Goal: Transaction & Acquisition: Purchase product/service

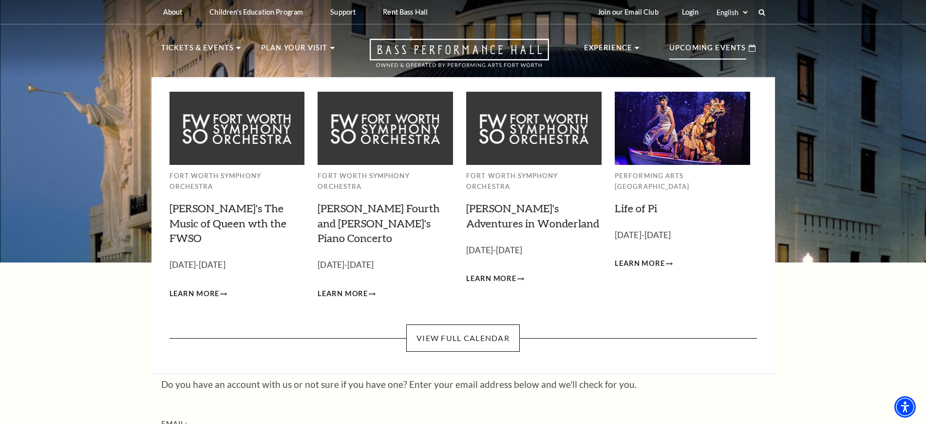
click at [712, 50] on p "Upcoming Events" at bounding box center [708, 51] width 77 height 18
click at [463, 324] on link "View Full Calendar" at bounding box center [463, 337] width 114 height 27
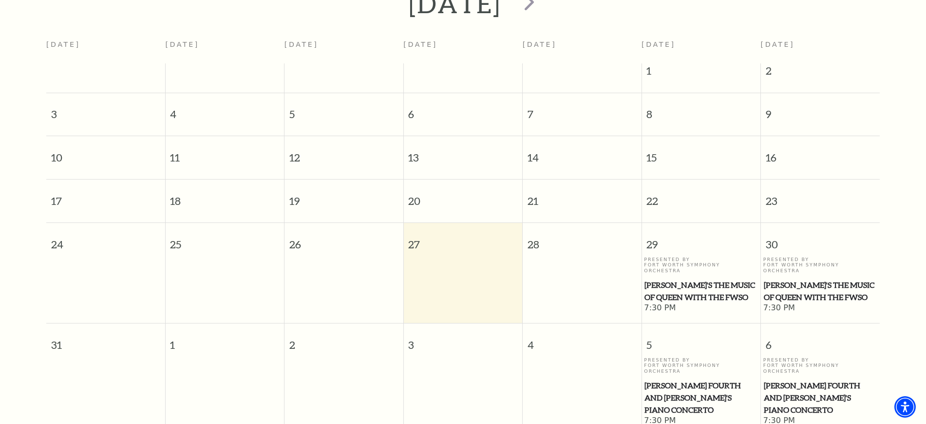
scroll to position [269, 0]
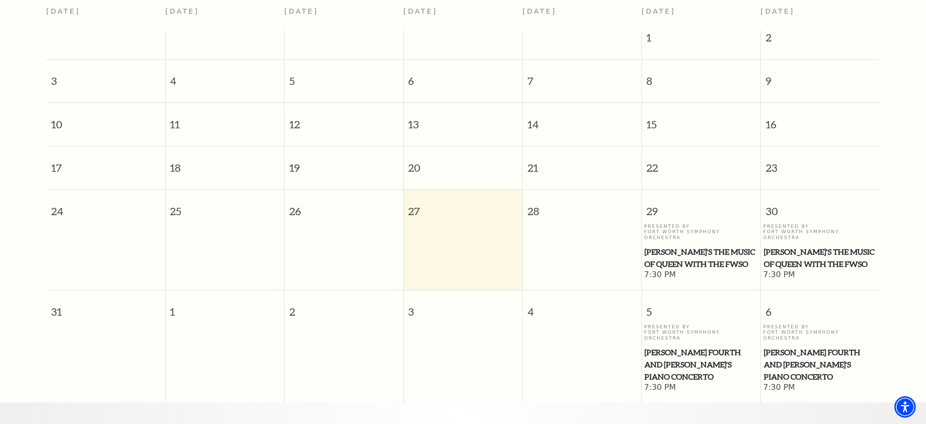
click at [689, 246] on span "Windborne's The Music of Queen with the FWSO" at bounding box center [701, 258] width 113 height 24
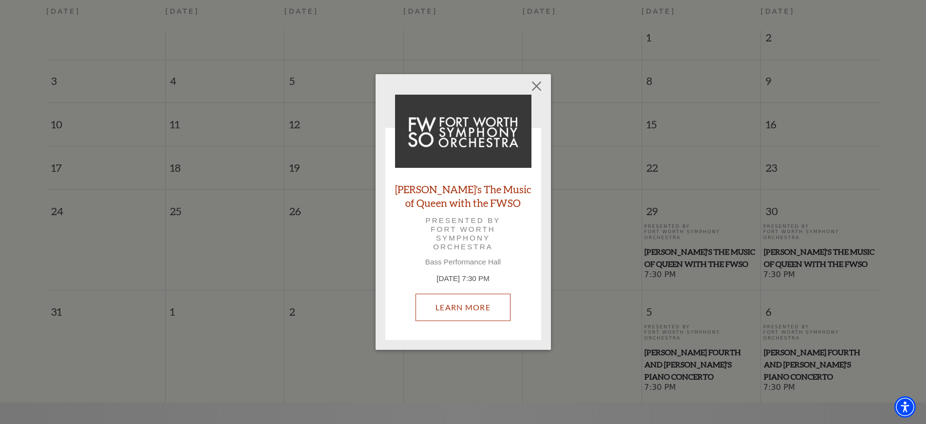
click at [445, 301] on link "Learn More" at bounding box center [463, 306] width 95 height 27
click at [536, 82] on button "Close" at bounding box center [536, 86] width 19 height 19
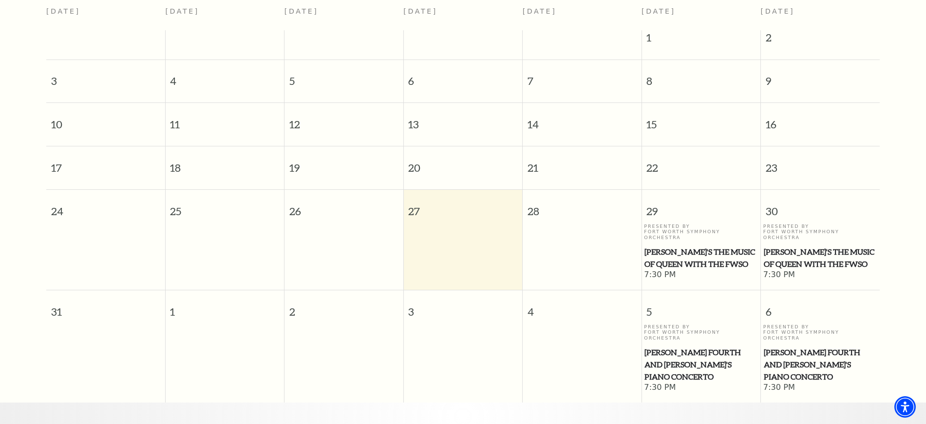
click at [682, 246] on span "Windborne's The Music of Queen with the FWSO" at bounding box center [701, 258] width 113 height 24
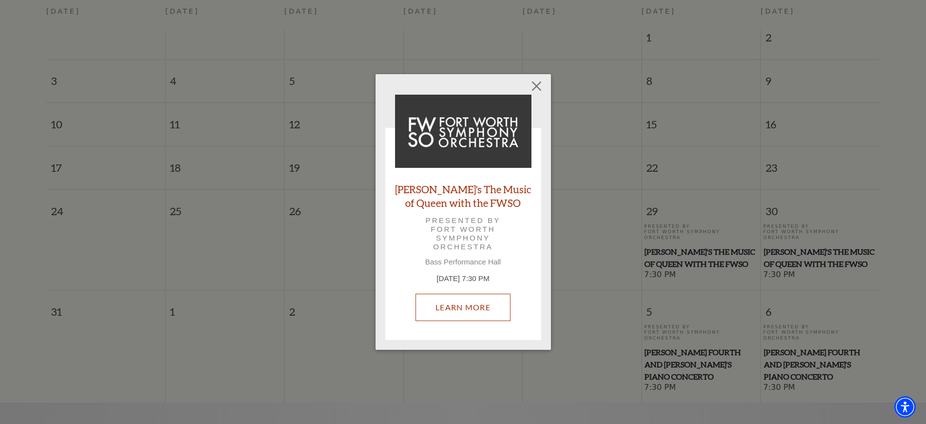
click at [443, 308] on link "Learn More" at bounding box center [463, 306] width 95 height 27
click at [540, 83] on button "Close" at bounding box center [536, 86] width 19 height 19
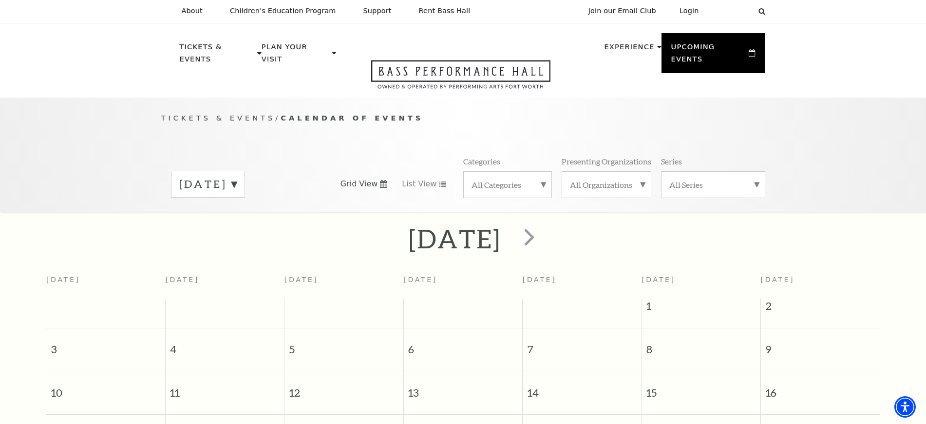
scroll to position [0, 0]
click at [245, 184] on div "August 2025" at bounding box center [208, 185] width 74 height 27
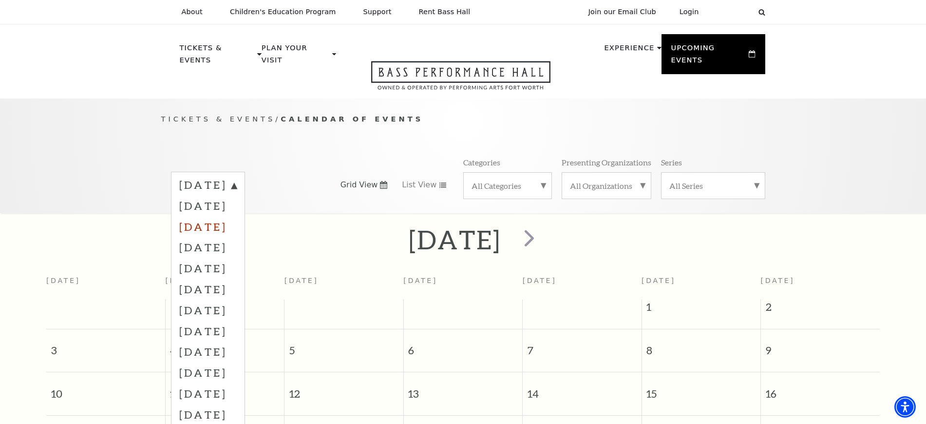
click at [227, 216] on label "October 2025" at bounding box center [208, 226] width 58 height 21
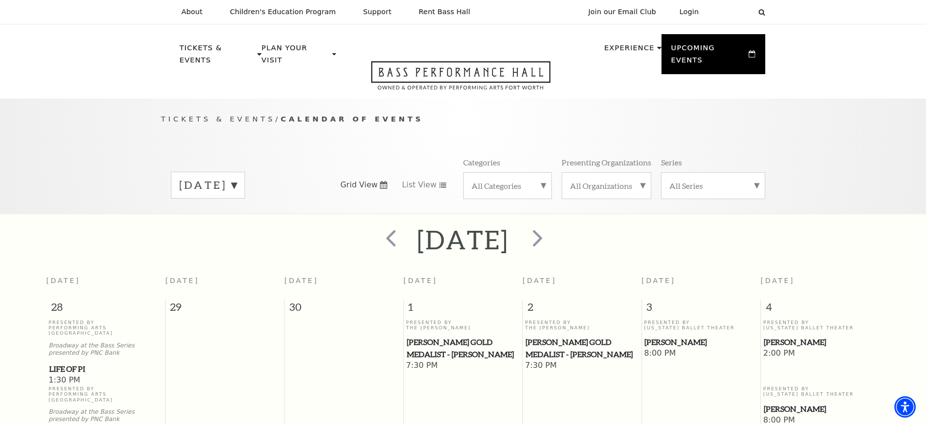
scroll to position [86, 0]
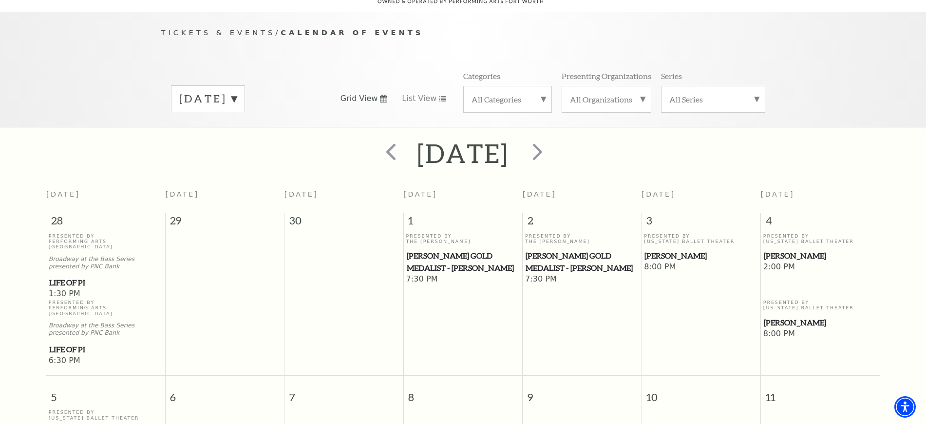
drag, startPoint x: 784, startPoint y: 247, endPoint x: 796, endPoint y: 245, distance: 11.9
click at [796, 250] on span "[PERSON_NAME]" at bounding box center [820, 256] width 113 height 12
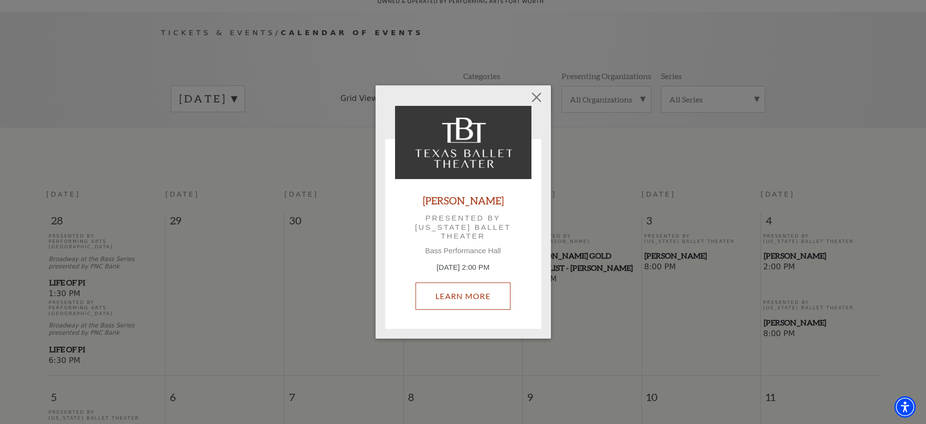
click at [452, 289] on link "Learn More" at bounding box center [463, 295] width 95 height 27
click at [543, 96] on button "Close" at bounding box center [536, 97] width 19 height 19
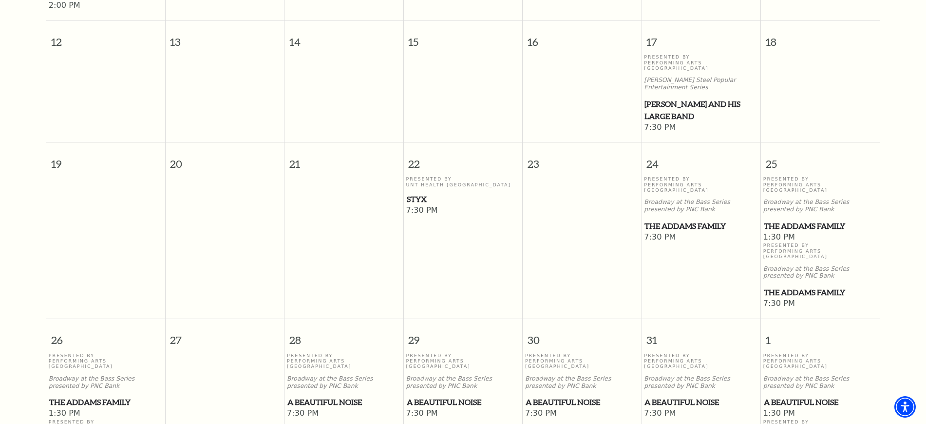
scroll to position [635, 0]
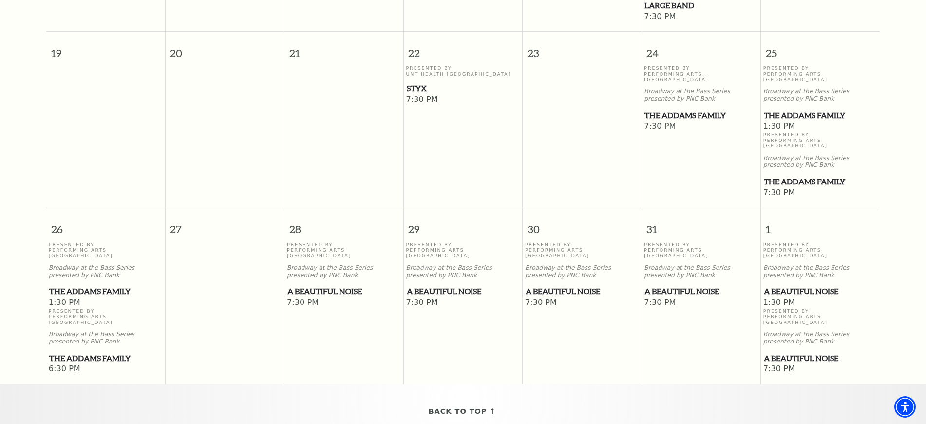
click at [704, 109] on span "The Addams Family" at bounding box center [701, 115] width 113 height 12
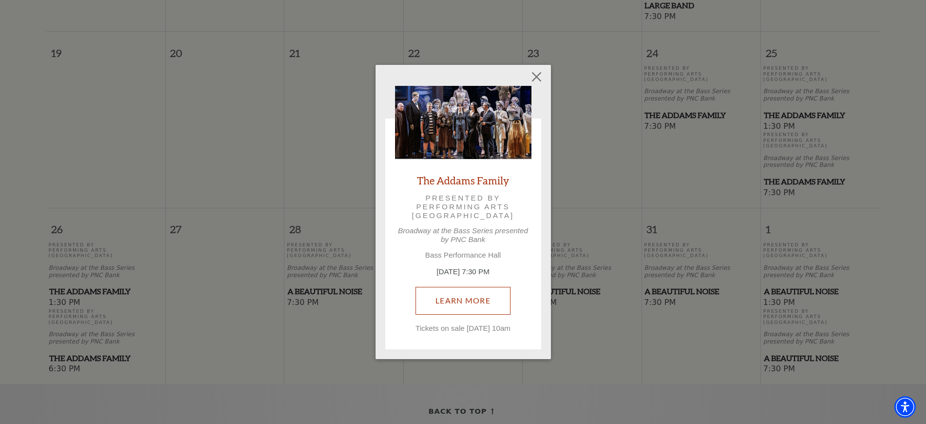
click at [469, 264] on div "The Addams Family Presented by Performing Arts Fort Worth Broadway at the Bass …" at bounding box center [463, 209] width 136 height 247
click at [459, 299] on link "Learn More" at bounding box center [463, 300] width 95 height 27
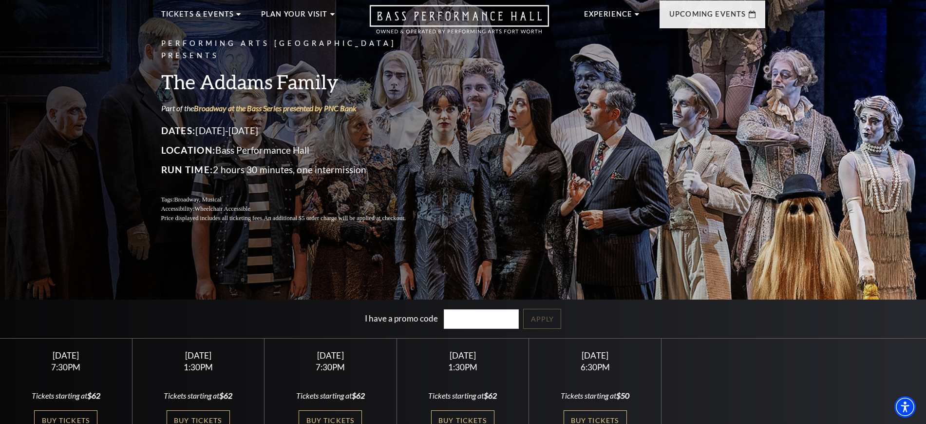
scroll to position [183, 0]
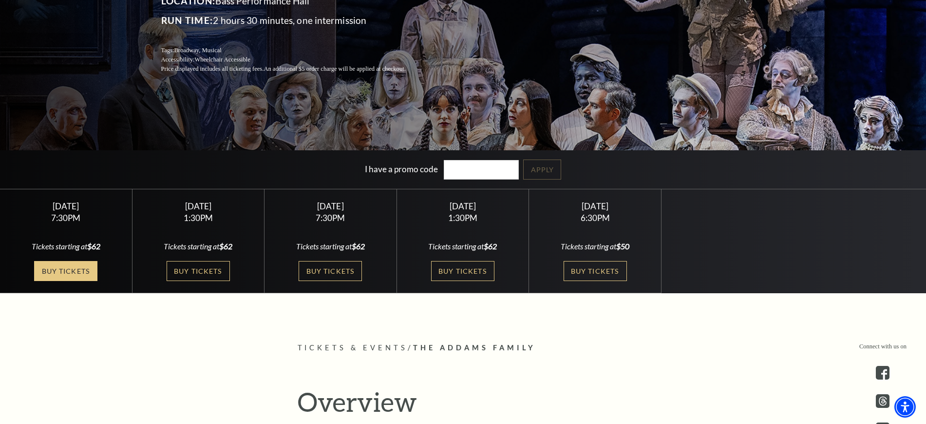
click at [56, 267] on link "Buy Tickets" at bounding box center [65, 271] width 63 height 20
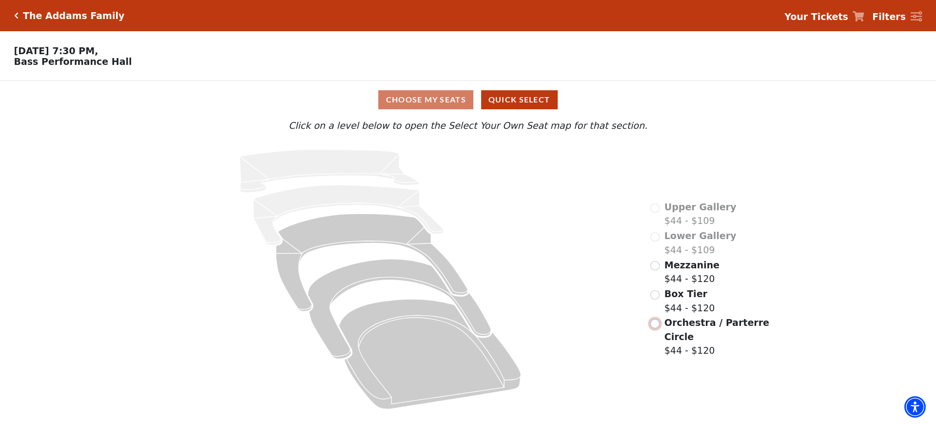
click at [654, 319] on input "Orchestra / Parterre Circle$44 - $120\a" at bounding box center [654, 323] width 9 height 9
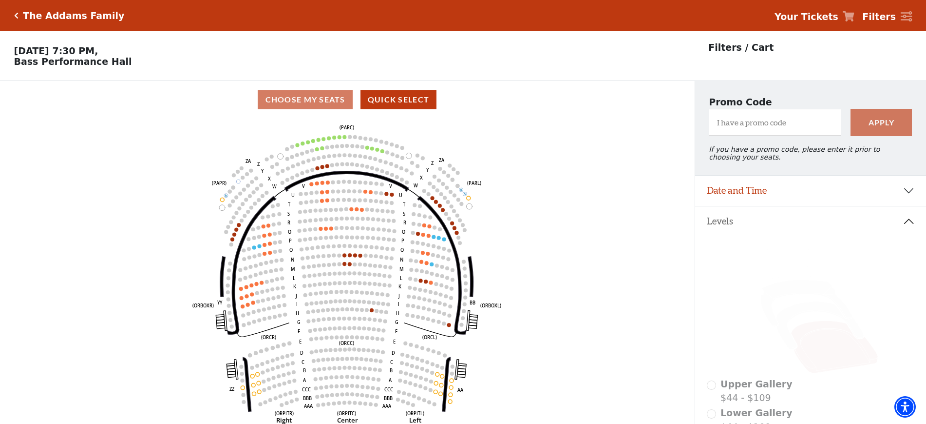
click at [14, 15] on icon "Click here to go back to filters" at bounding box center [16, 15] width 4 height 7
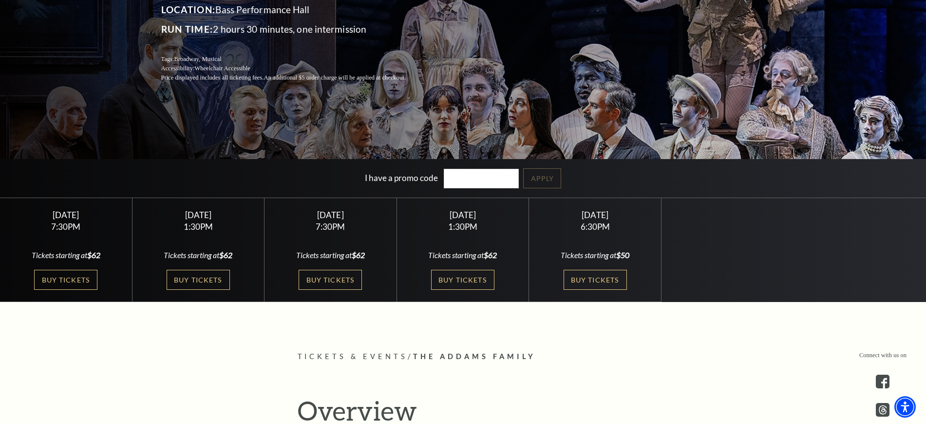
scroll to position [183, 0]
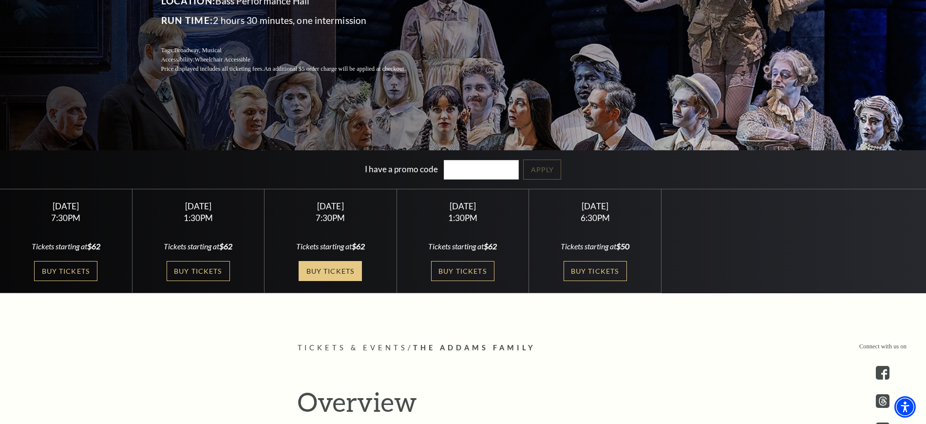
click at [332, 266] on link "Buy Tickets" at bounding box center [330, 271] width 63 height 20
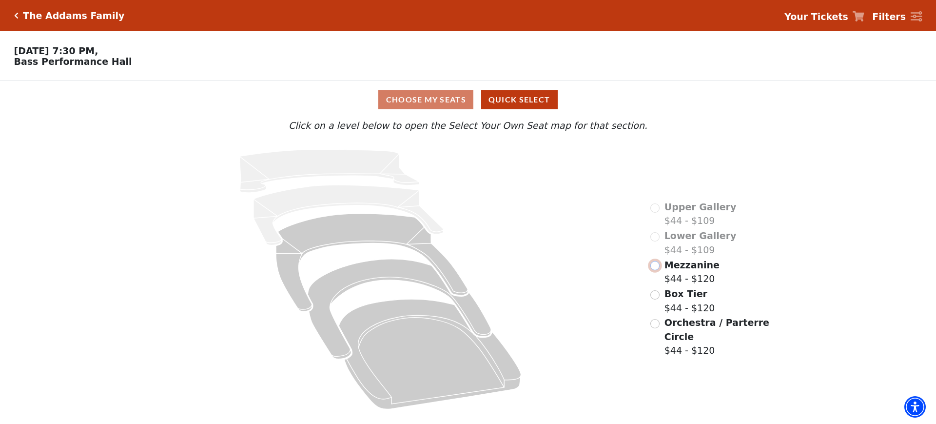
click at [652, 270] on input "Mezzanine$44 - $120\a" at bounding box center [654, 265] width 9 height 9
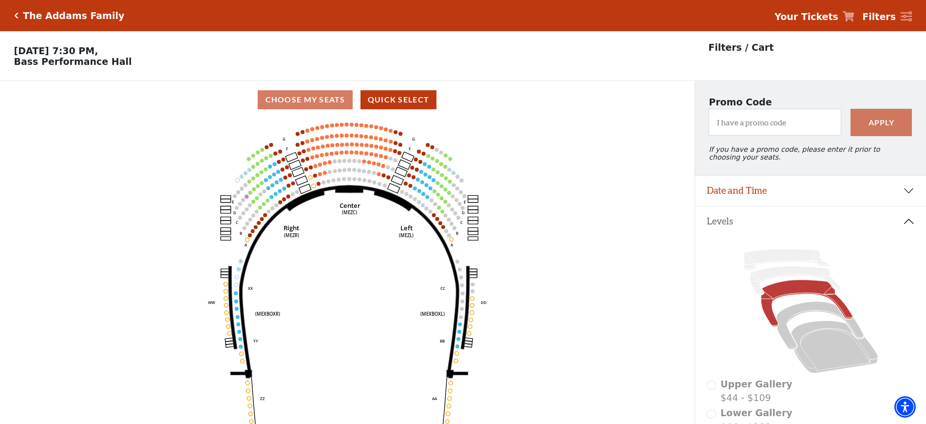
click at [17, 14] on icon "Click here to go back to filters" at bounding box center [16, 15] width 4 height 7
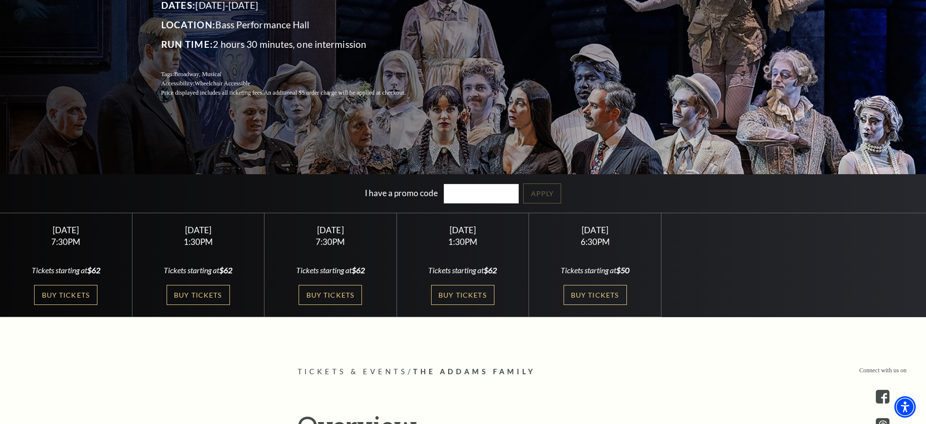
scroll to position [183, 0]
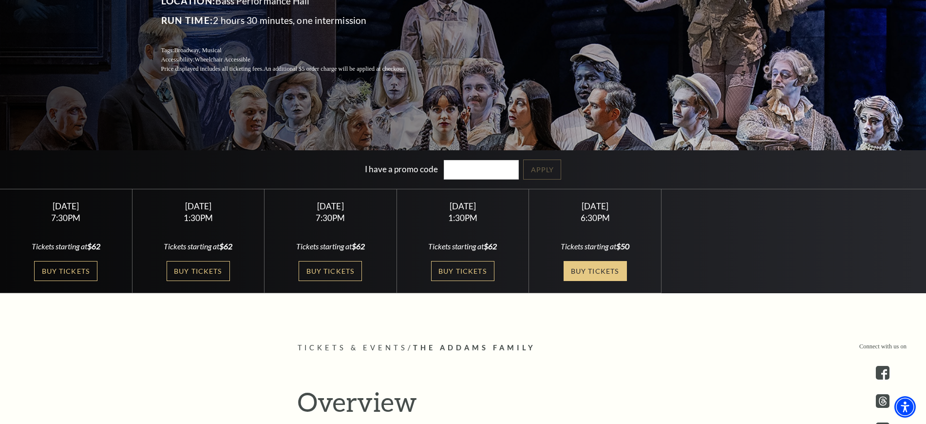
click at [594, 265] on link "Buy Tickets" at bounding box center [595, 271] width 63 height 20
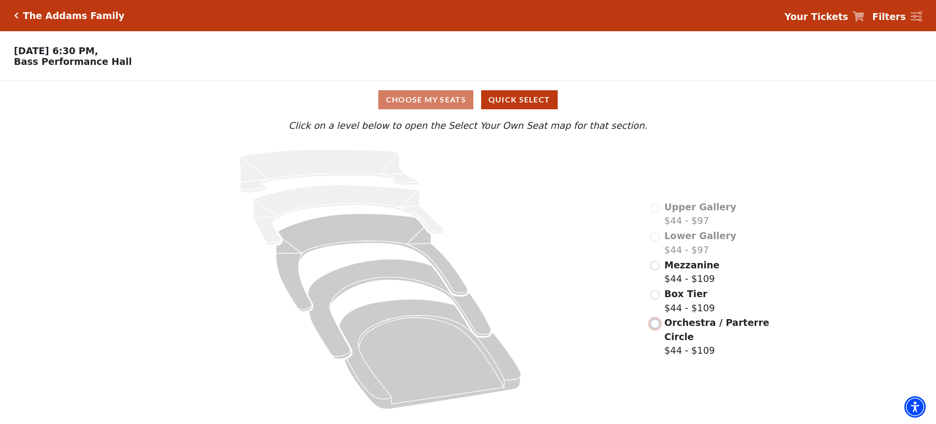
click at [655, 319] on input "Orchestra / Parterre Circle$44 - $109\a" at bounding box center [654, 323] width 9 height 9
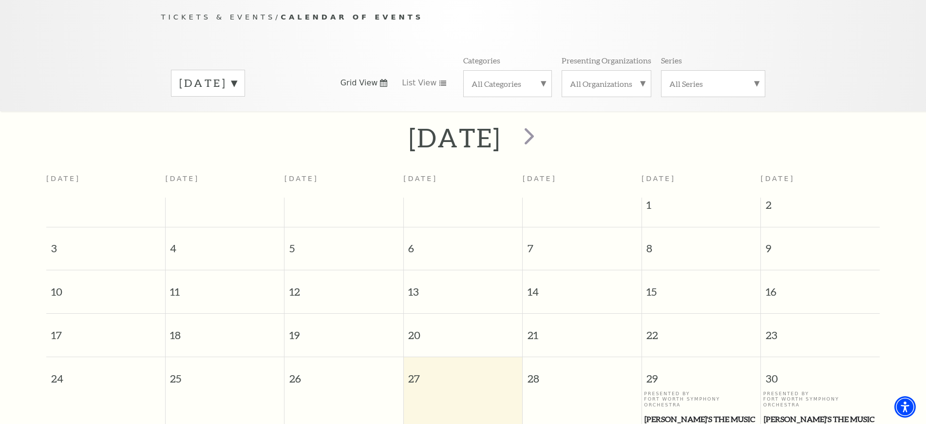
scroll to position [86, 0]
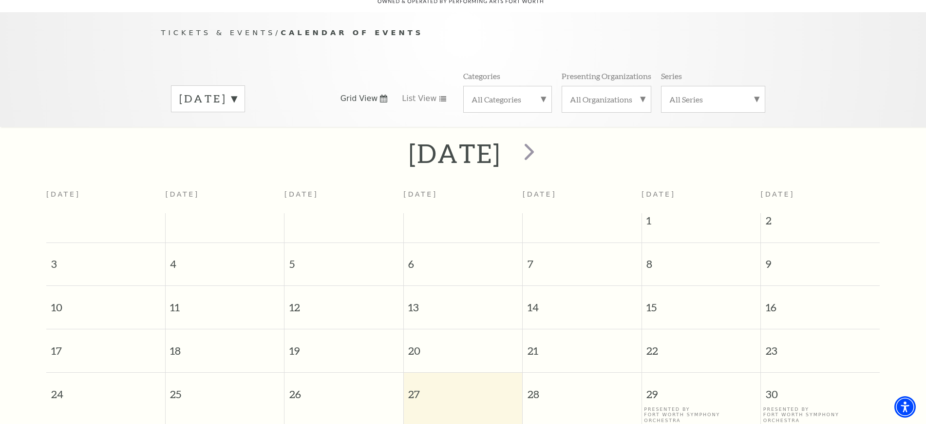
click at [228, 91] on label "August 2025" at bounding box center [208, 98] width 58 height 15
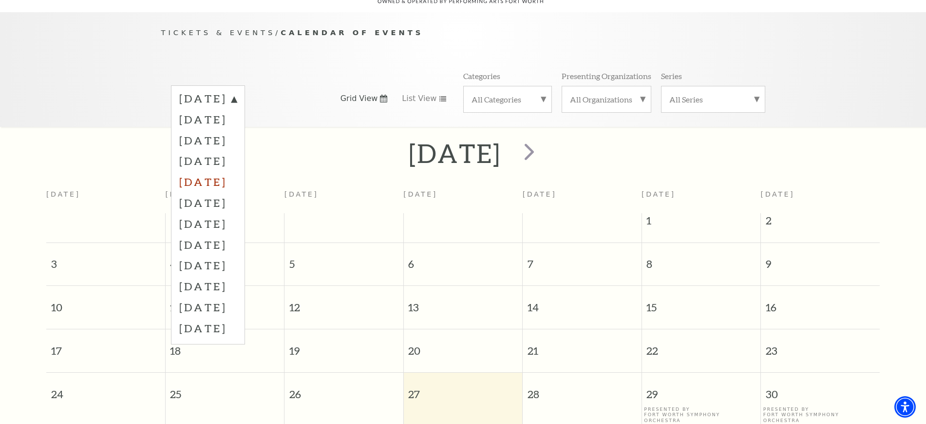
click at [232, 171] on label "December 2025" at bounding box center [208, 181] width 58 height 21
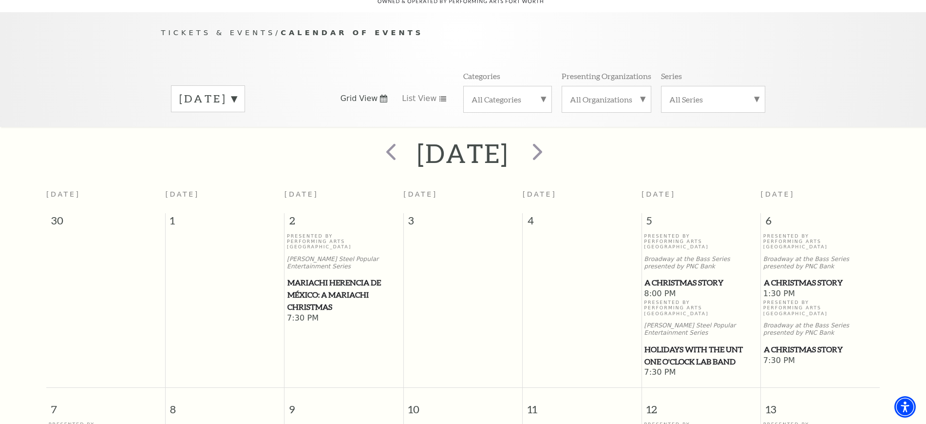
click at [680, 276] on span "A Christmas Story" at bounding box center [701, 282] width 113 height 12
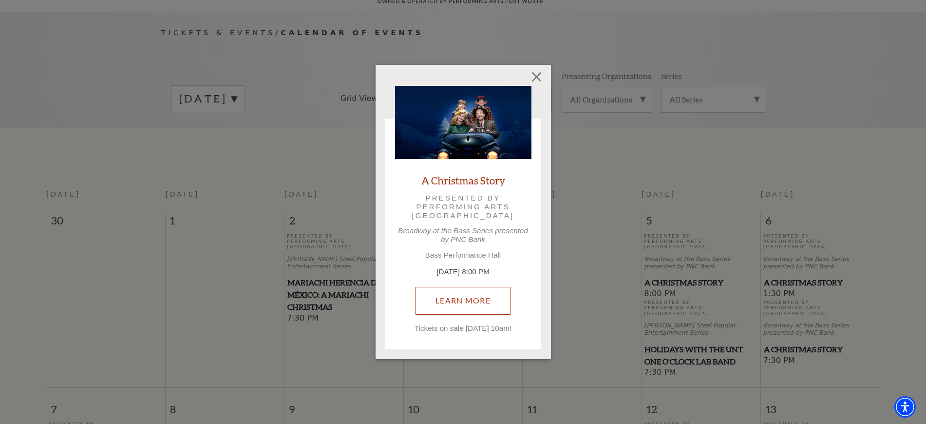
click at [439, 301] on link "Learn More" at bounding box center [463, 300] width 95 height 27
click at [537, 75] on button "Close" at bounding box center [536, 77] width 19 height 19
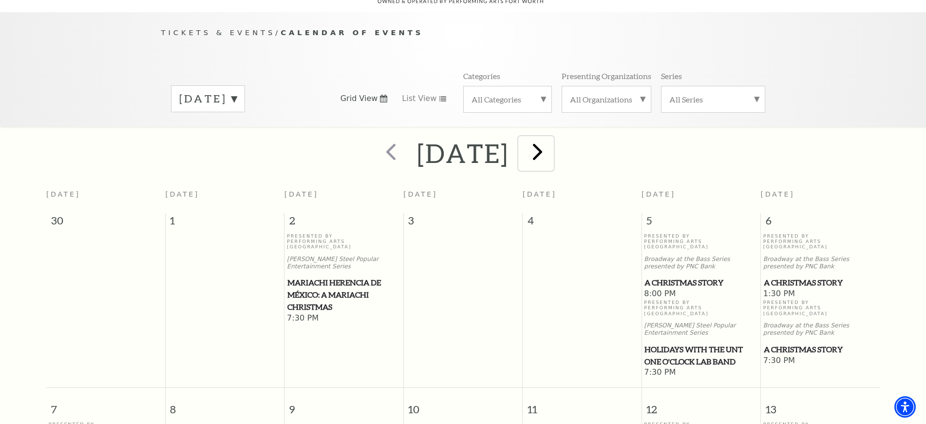
click at [552, 145] on span "next" at bounding box center [538, 151] width 28 height 28
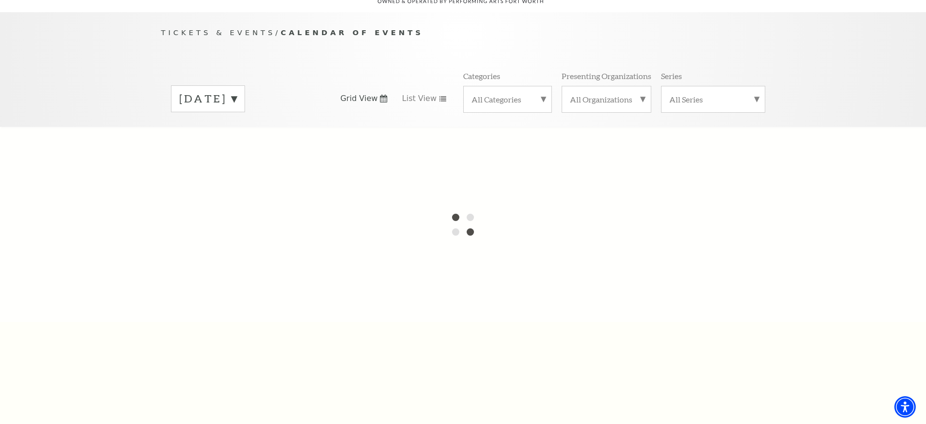
click at [597, 145] on div at bounding box center [463, 224] width 926 height 195
click at [219, 91] on label "December 2025" at bounding box center [208, 98] width 58 height 15
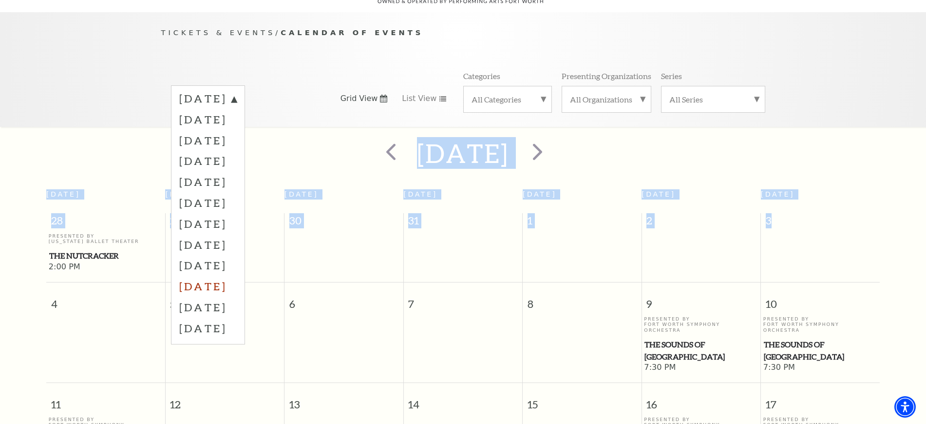
click at [215, 275] on label "May 2026" at bounding box center [208, 285] width 58 height 21
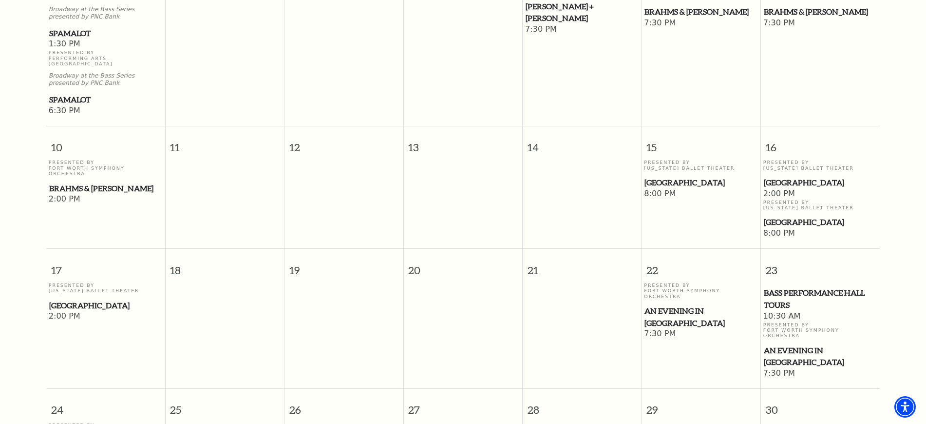
scroll to position [574, 0]
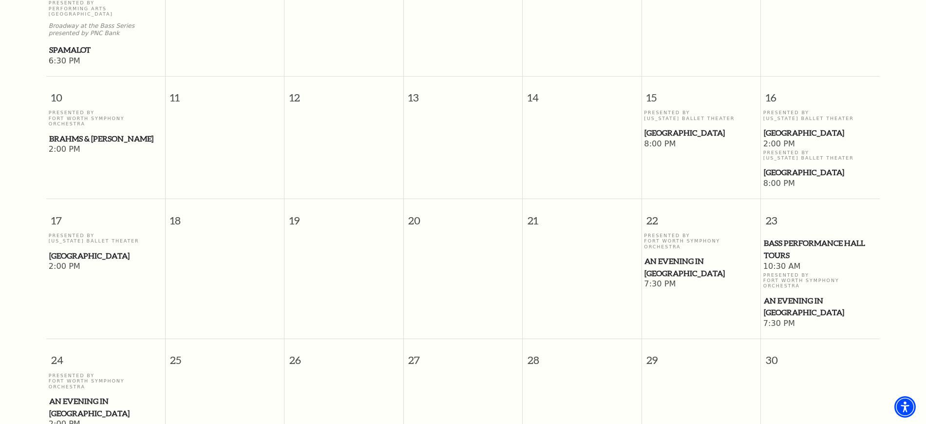
click at [71, 250] on span "Swan Lake" at bounding box center [105, 256] width 113 height 12
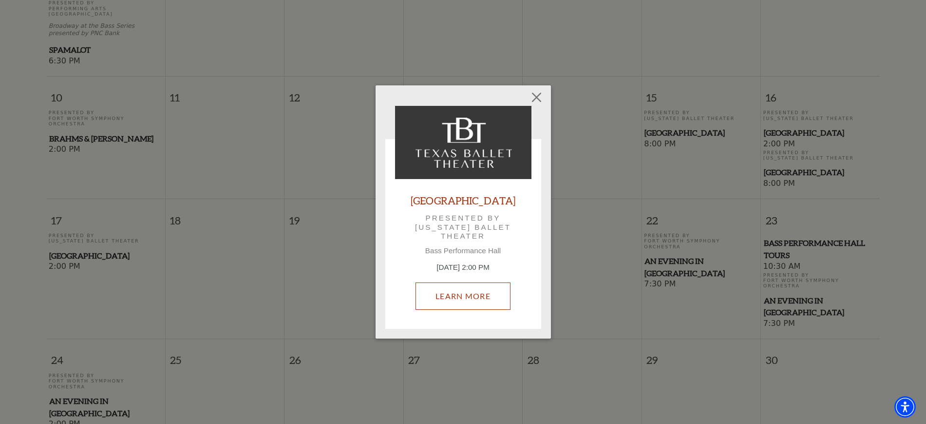
click at [485, 284] on link "Learn More" at bounding box center [463, 295] width 95 height 27
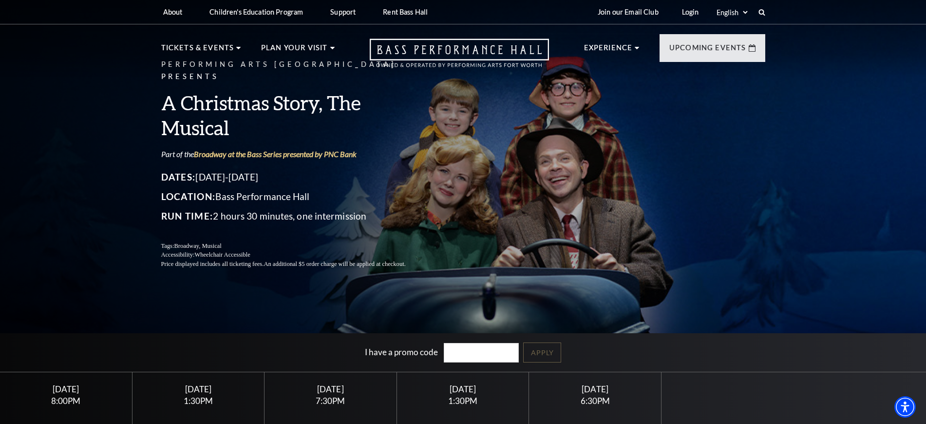
scroll to position [244, 0]
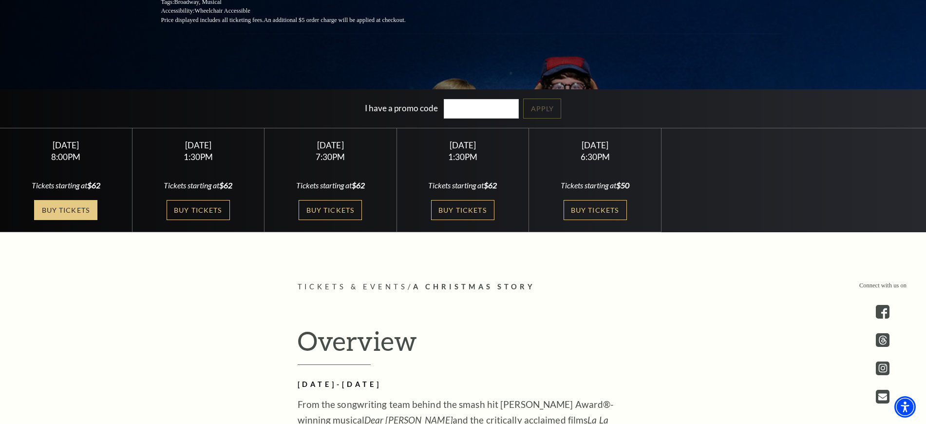
click at [70, 213] on link "Buy Tickets" at bounding box center [65, 210] width 63 height 20
click at [72, 206] on link "Buy Tickets" at bounding box center [65, 210] width 63 height 20
click at [465, 205] on link "Buy Tickets" at bounding box center [462, 210] width 63 height 20
click at [594, 210] on link "Buy Tickets" at bounding box center [595, 210] width 63 height 20
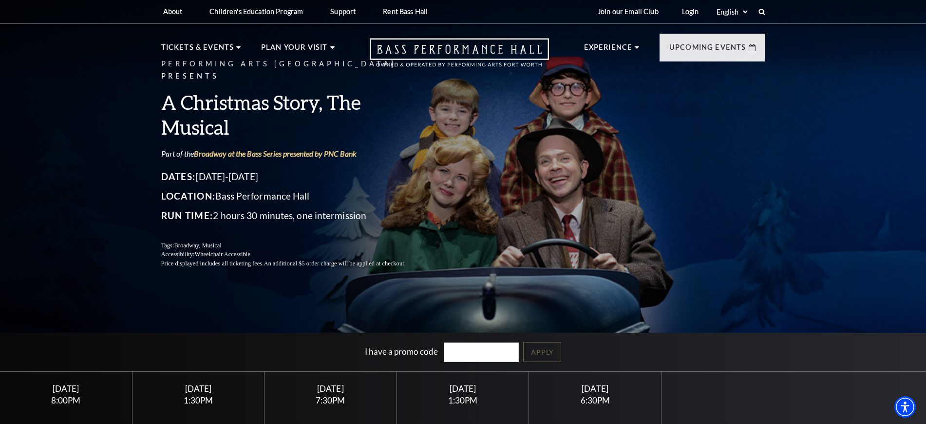
scroll to position [0, 0]
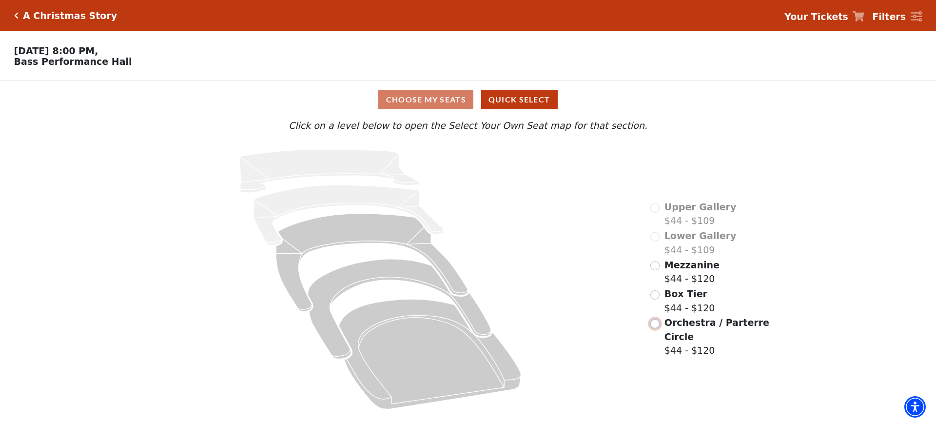
click at [652, 319] on input "Orchestra / Parterre Circle$44 - $120\a" at bounding box center [654, 323] width 9 height 9
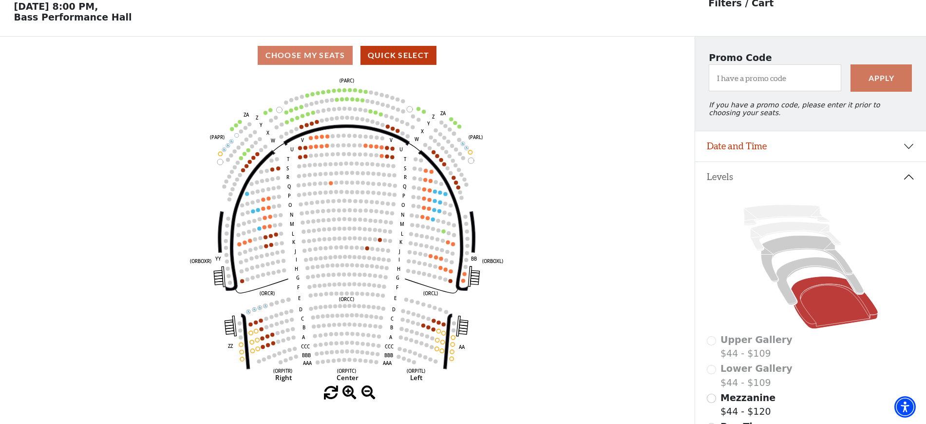
scroll to position [45, 0]
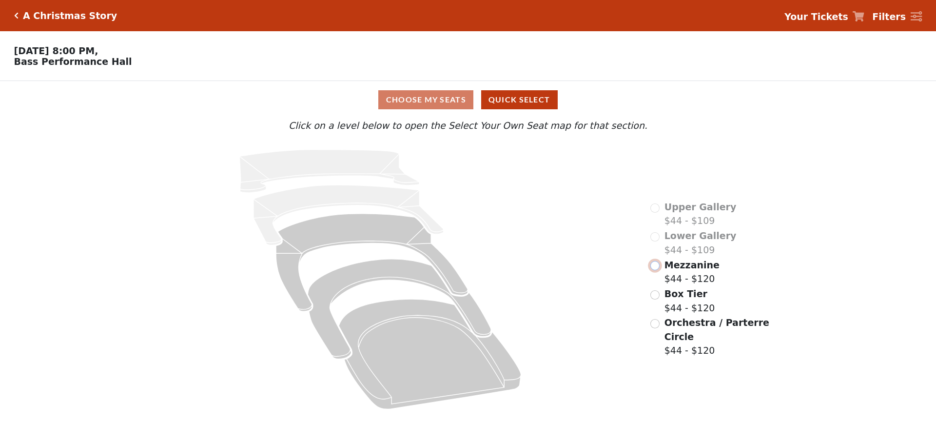
click at [657, 270] on input "radio" at bounding box center [654, 265] width 9 height 9
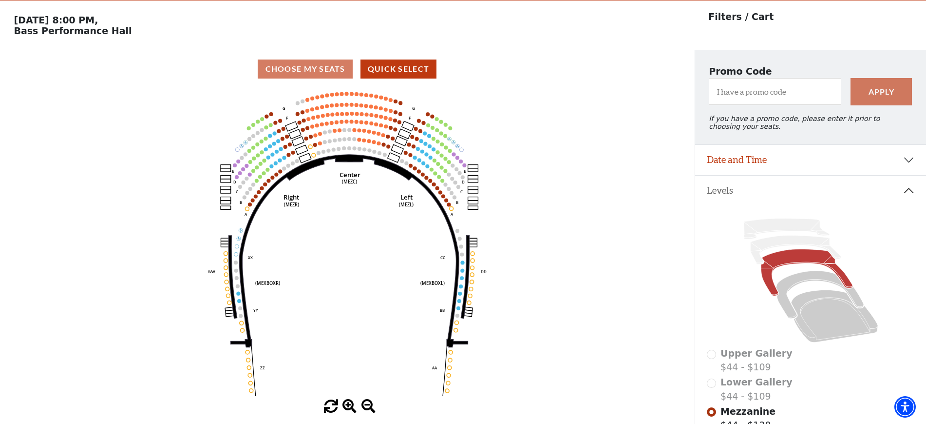
scroll to position [45, 0]
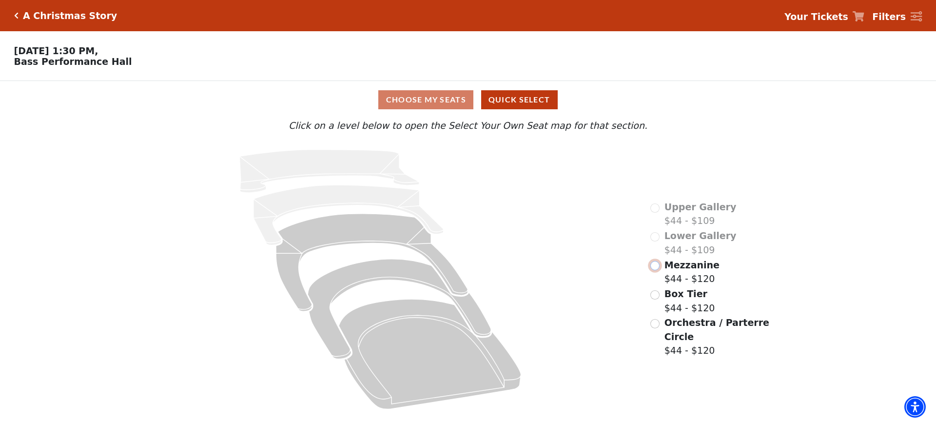
click at [654, 270] on input "Mezzanine$44 - $120\a" at bounding box center [654, 265] width 9 height 9
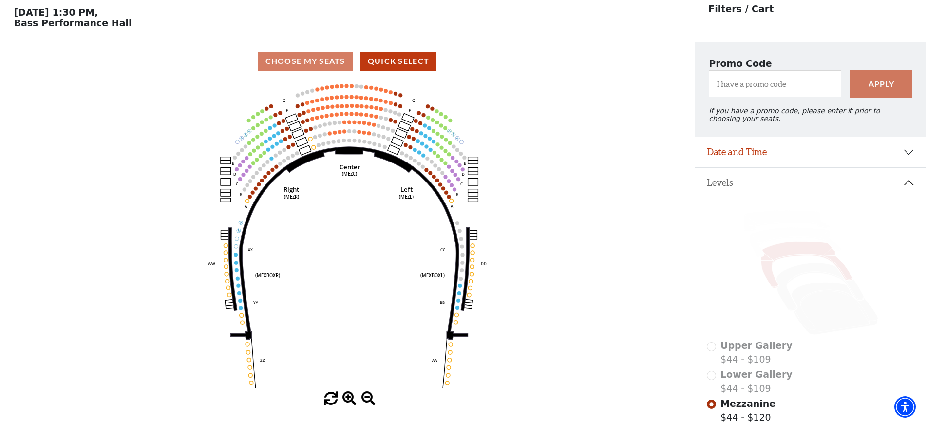
scroll to position [45, 0]
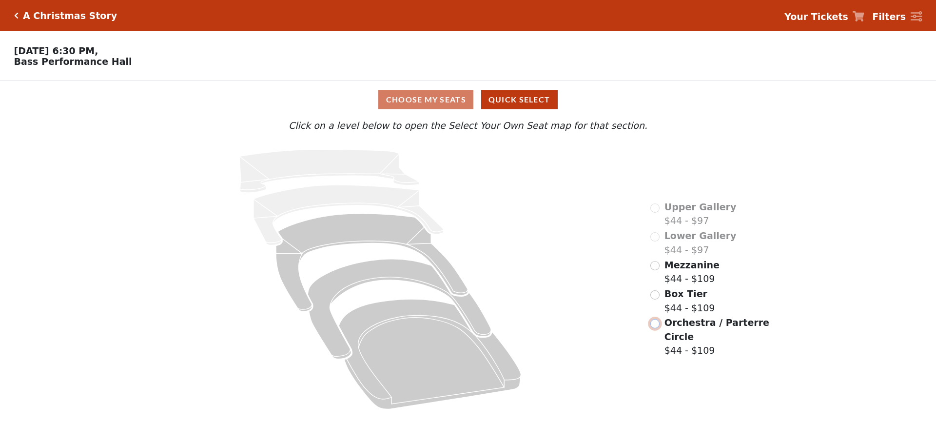
click at [657, 319] on input "radio" at bounding box center [654, 323] width 9 height 9
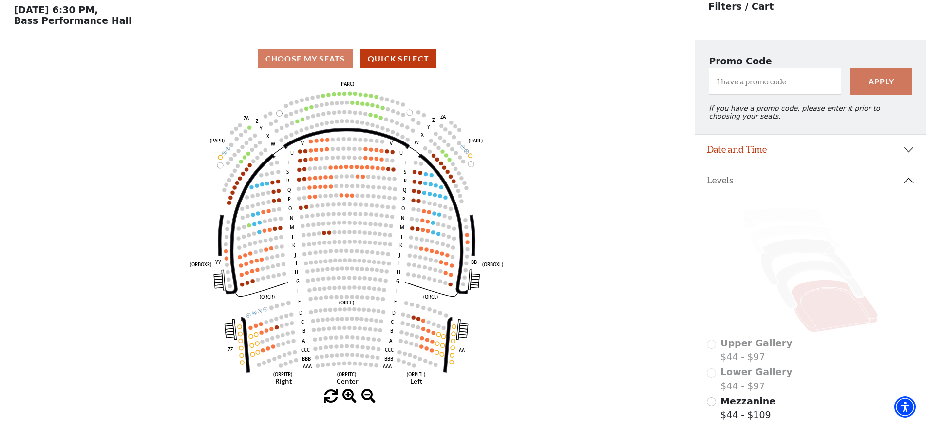
scroll to position [45, 0]
